Goal: Task Accomplishment & Management: Use online tool/utility

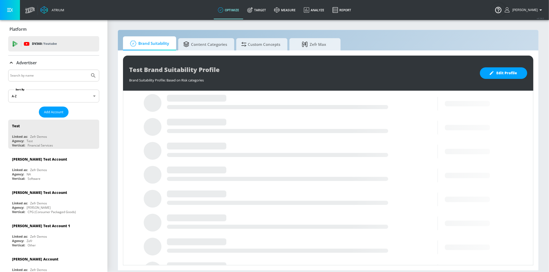
click at [61, 74] on input "Search by name" at bounding box center [49, 75] width 78 height 7
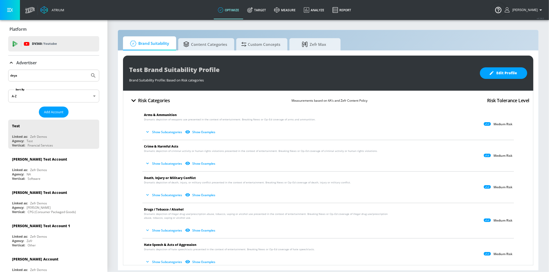
click at [88, 70] on button "Submit Search" at bounding box center [93, 75] width 11 height 11
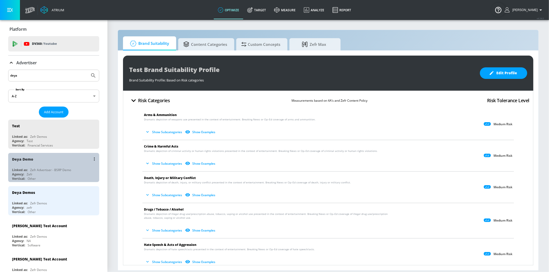
click at [39, 168] on div "Zefr Advertiser - BSRP Demo" at bounding box center [50, 170] width 41 height 4
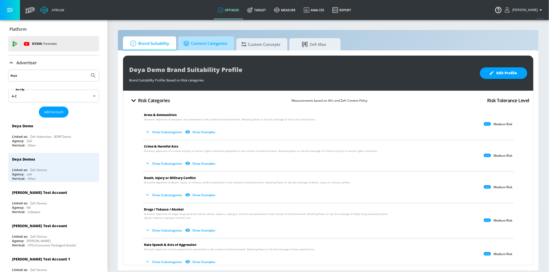
click at [217, 45] on span "Content Categories" at bounding box center [205, 43] width 44 height 12
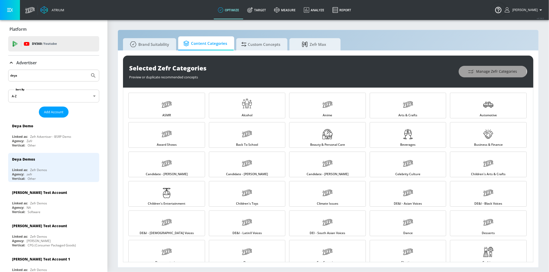
click at [465, 72] on button "Manage Zefr Categories" at bounding box center [493, 72] width 69 height 12
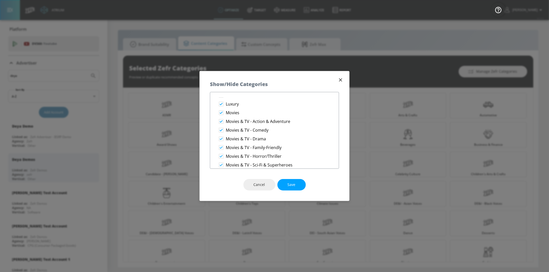
scroll to position [491, 0]
click at [341, 78] on icon "button" at bounding box center [341, 80] width 6 height 6
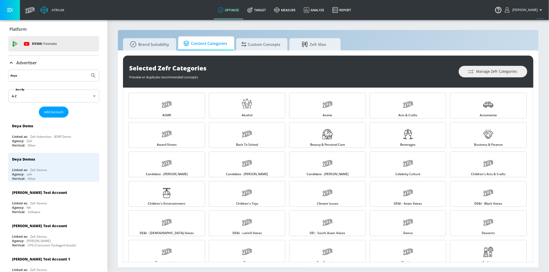
click at [48, 71] on div "deya" at bounding box center [53, 76] width 91 height 12
click at [51, 78] on input "deya" at bounding box center [49, 75] width 78 height 7
click at [50, 77] on input "deya" at bounding box center [49, 75] width 78 height 7
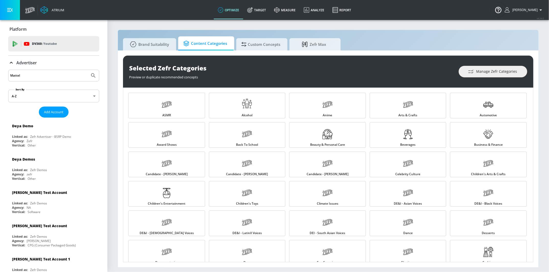
type input "Mattel"
click at [98, 76] on button "Submit Search" at bounding box center [93, 75] width 11 height 11
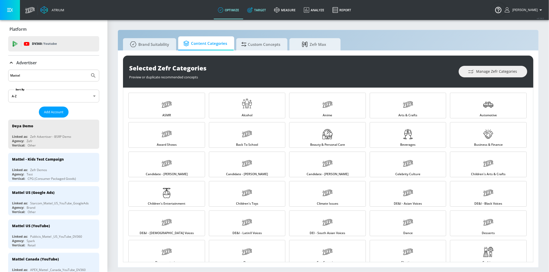
click at [255, 13] on link "Target" at bounding box center [256, 10] width 27 height 18
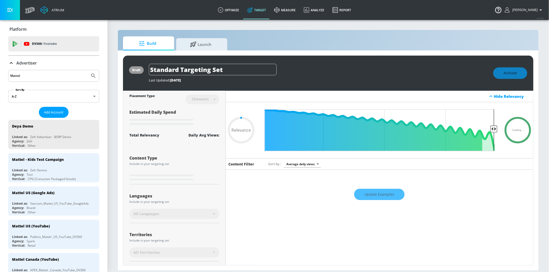
type input "0.05"
click at [228, 15] on link "optimize" at bounding box center [228, 10] width 29 height 18
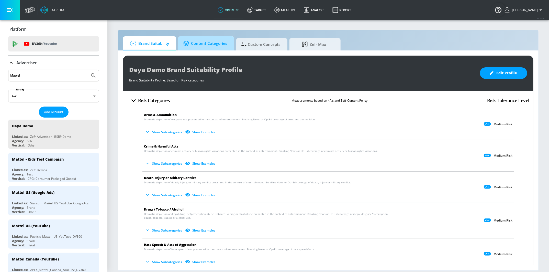
click at [215, 45] on span "Content Categories" at bounding box center [205, 43] width 44 height 12
